Goal: Find specific fact: Find specific fact

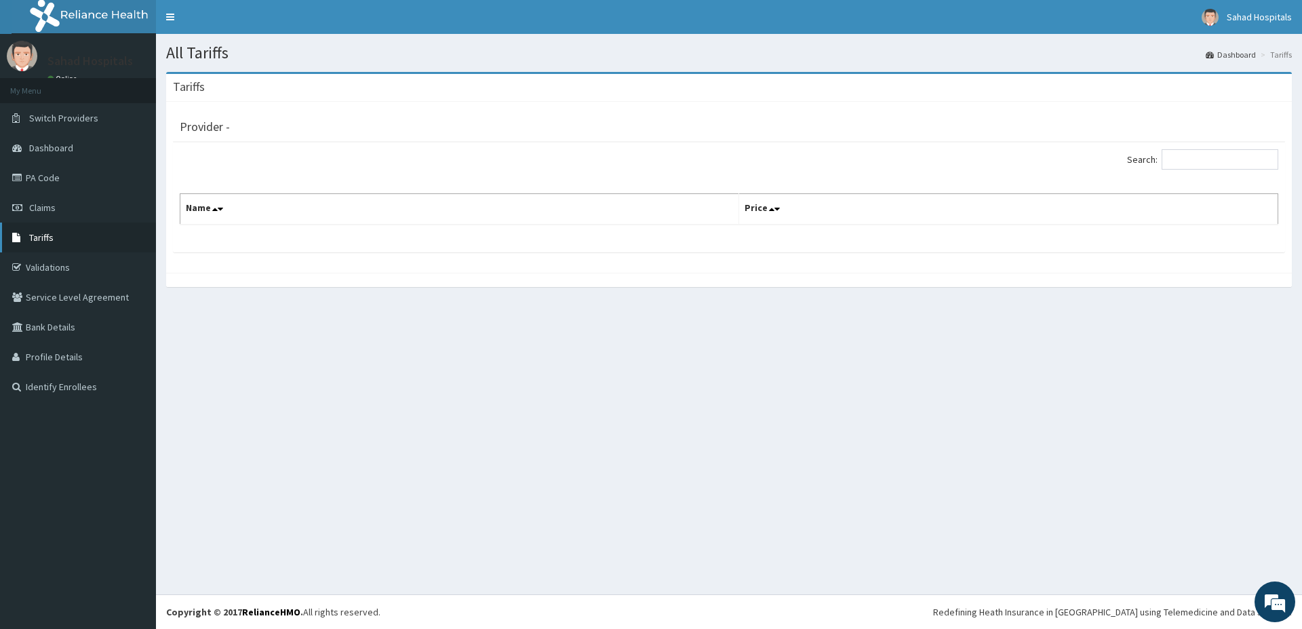
click at [62, 233] on link "Tariffs" at bounding box center [78, 237] width 156 height 30
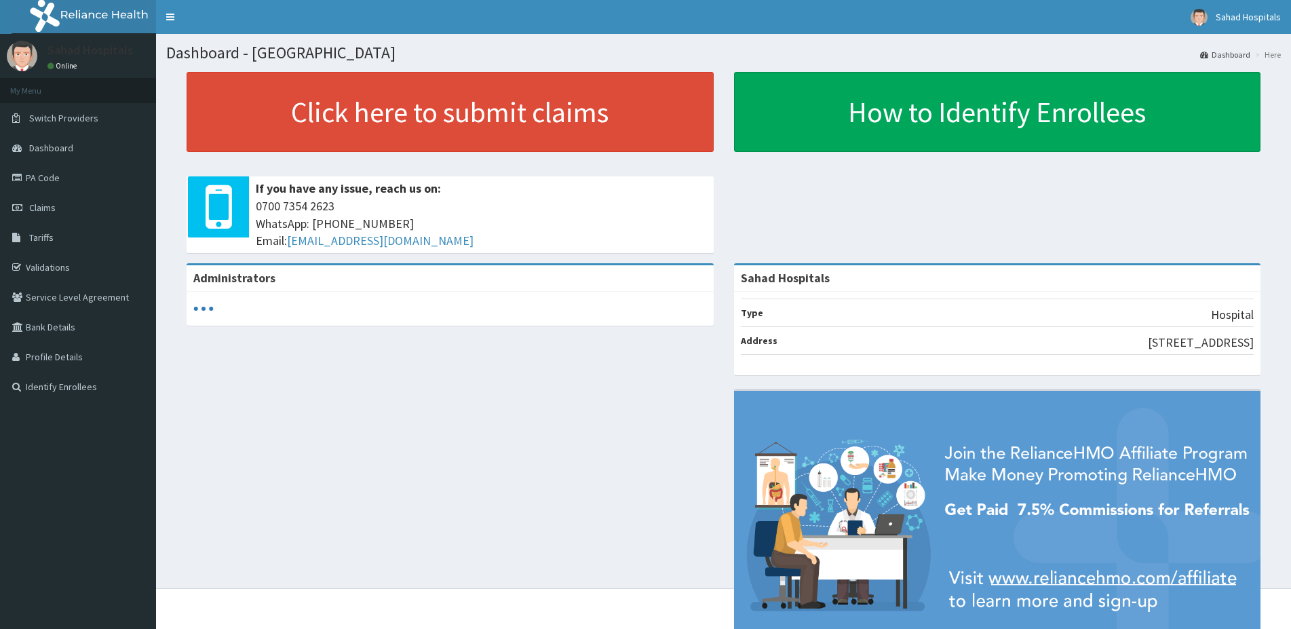
click at [29, 236] on span "Tariffs" at bounding box center [41, 237] width 24 height 12
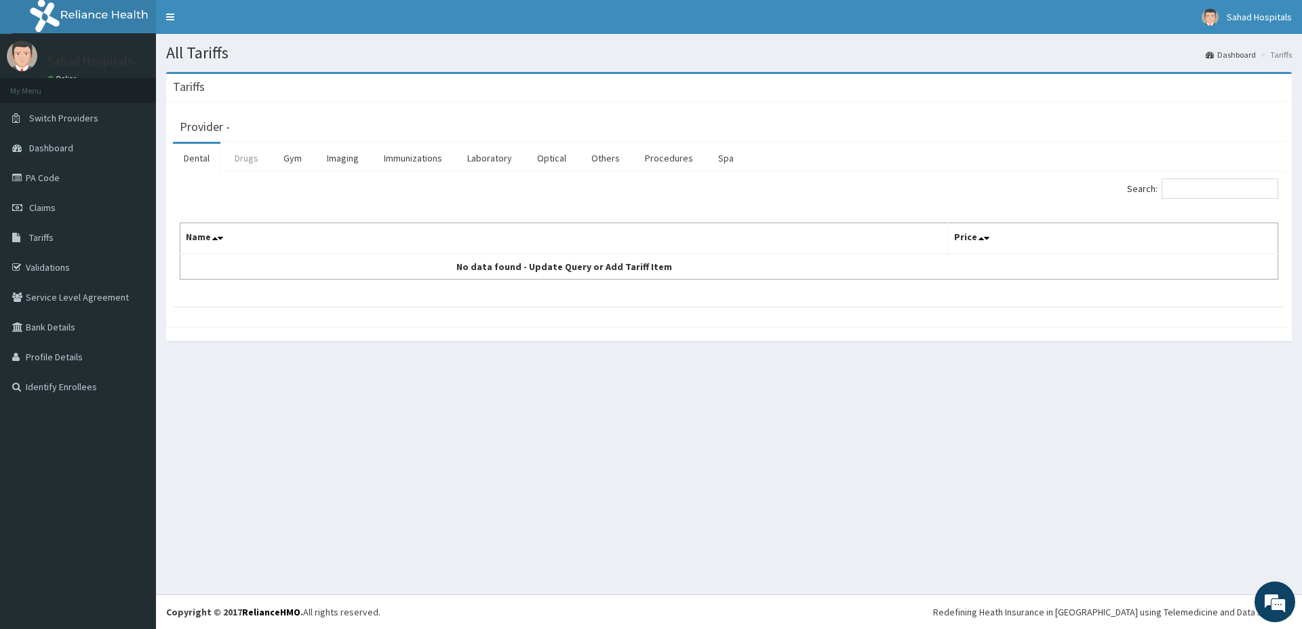
click at [248, 161] on link "Drugs" at bounding box center [246, 158] width 45 height 28
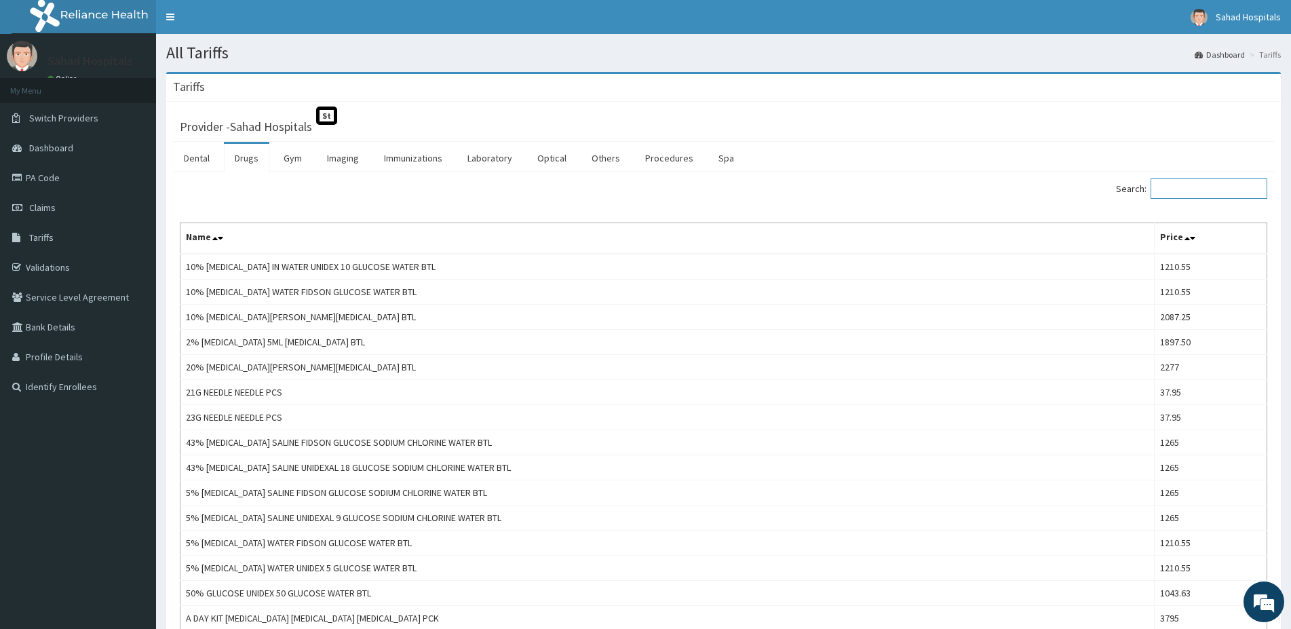
click at [1208, 194] on input "Search:" at bounding box center [1208, 188] width 117 height 20
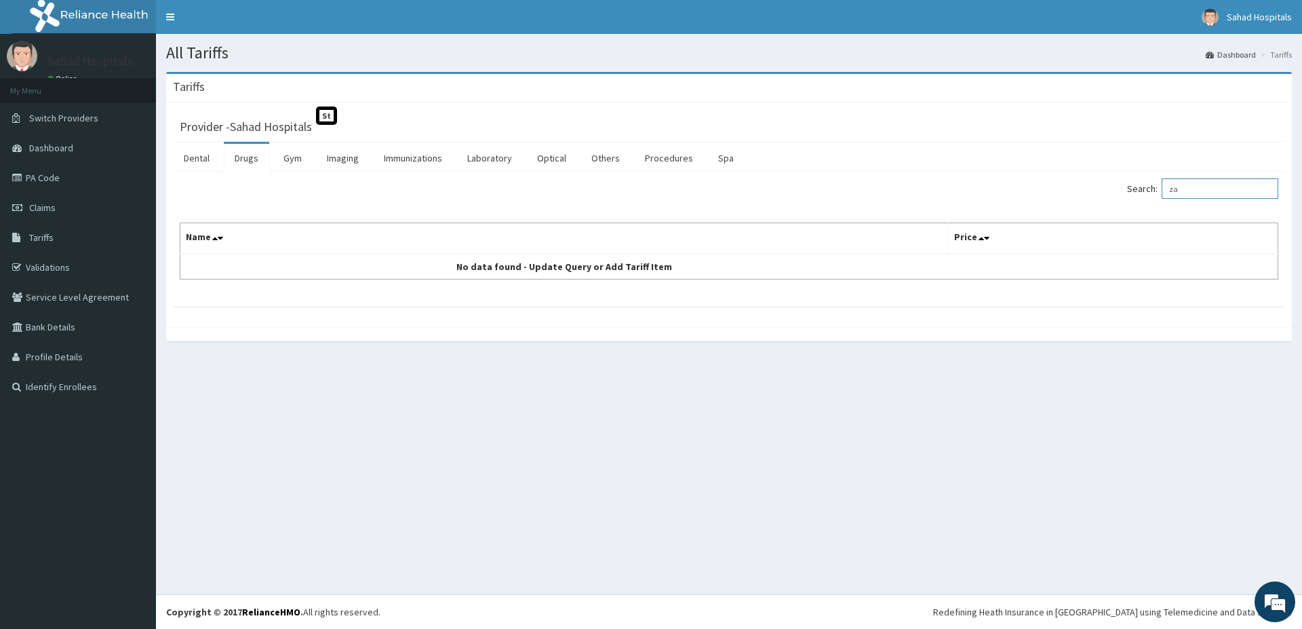
type input "z"
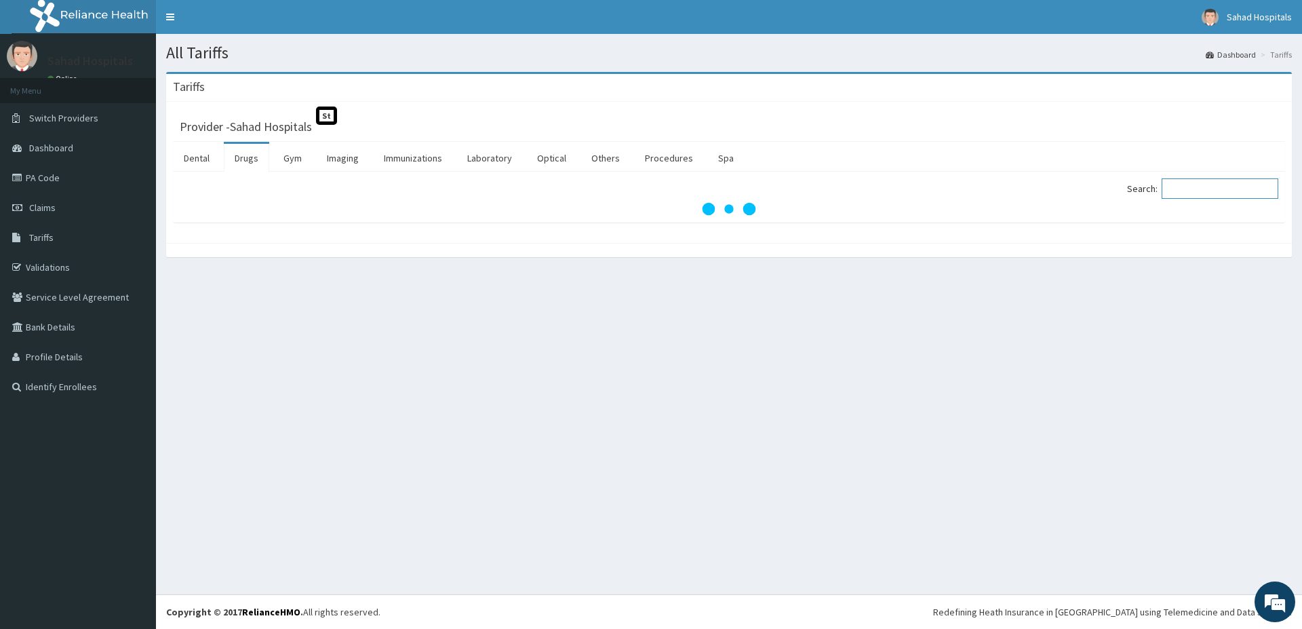
paste input "ACETAMINOPHEN"
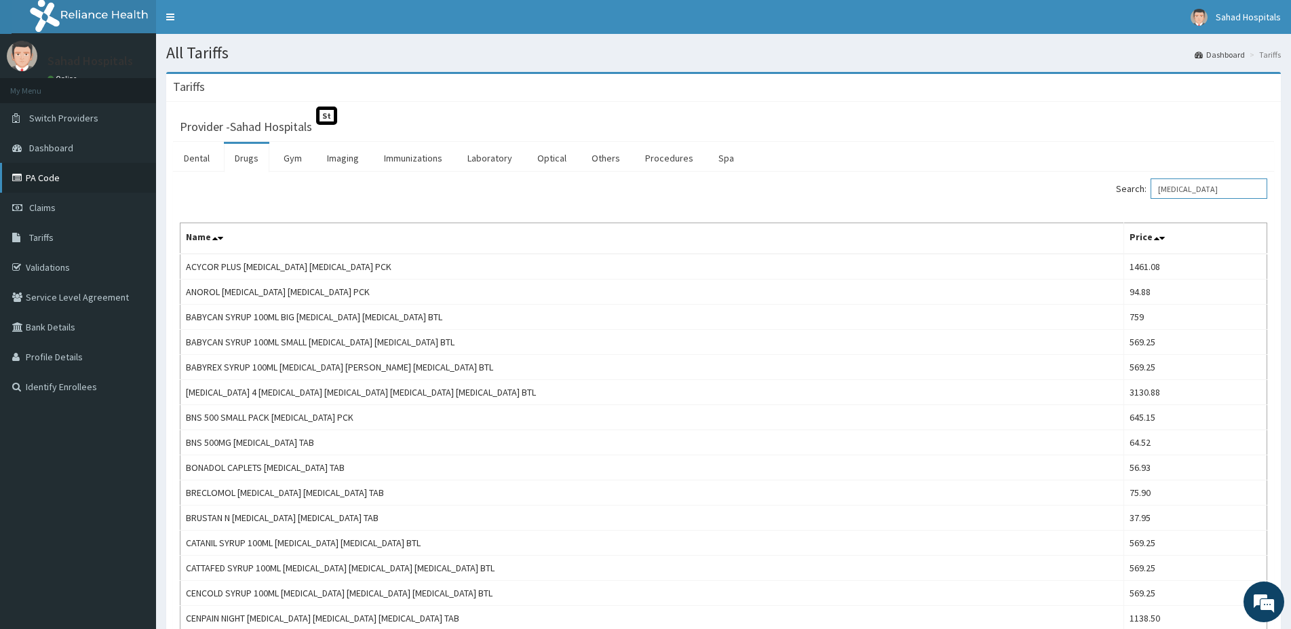
type input "ACETAMINOPHEN"
click at [70, 172] on link "PA Code" at bounding box center [78, 178] width 156 height 30
